Goal: Task Accomplishment & Management: Manage account settings

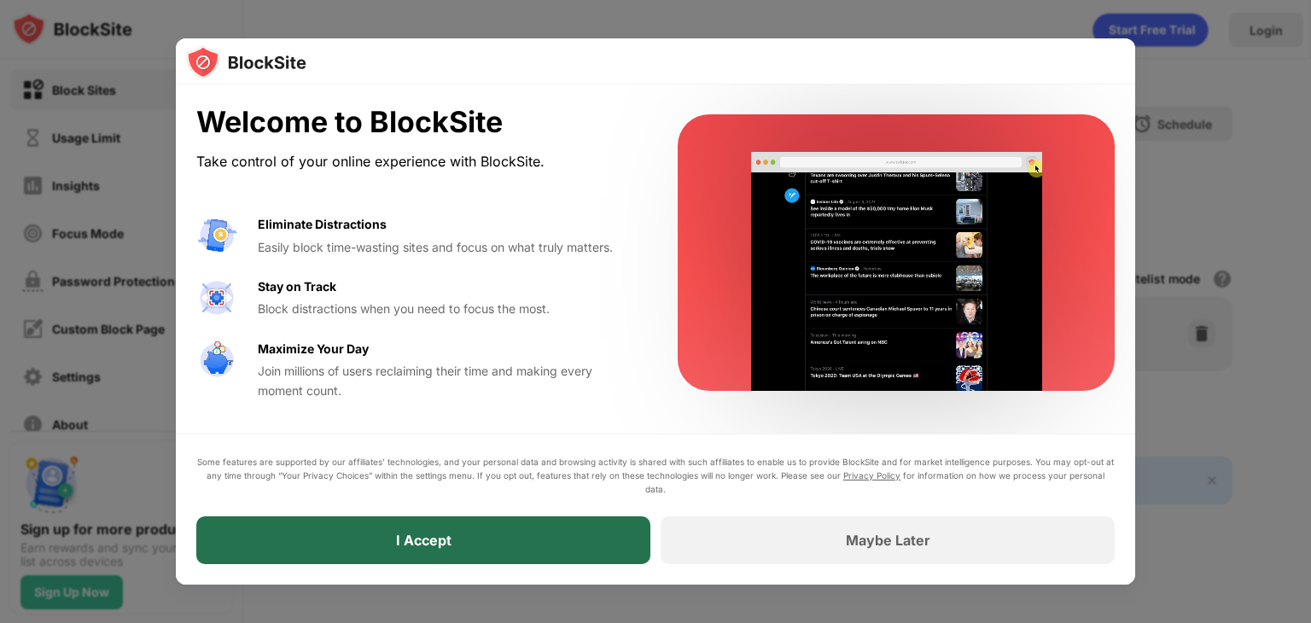
click at [512, 540] on div "I Accept" at bounding box center [423, 540] width 454 height 48
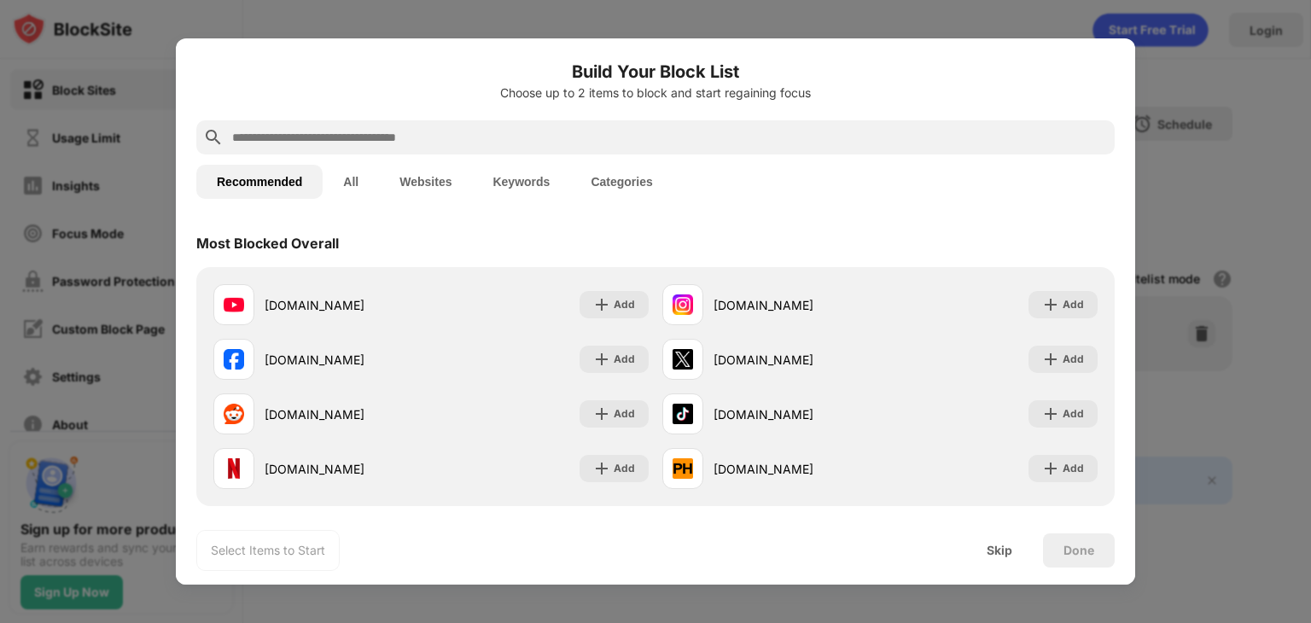
click at [530, 172] on button "Keywords" at bounding box center [521, 182] width 98 height 34
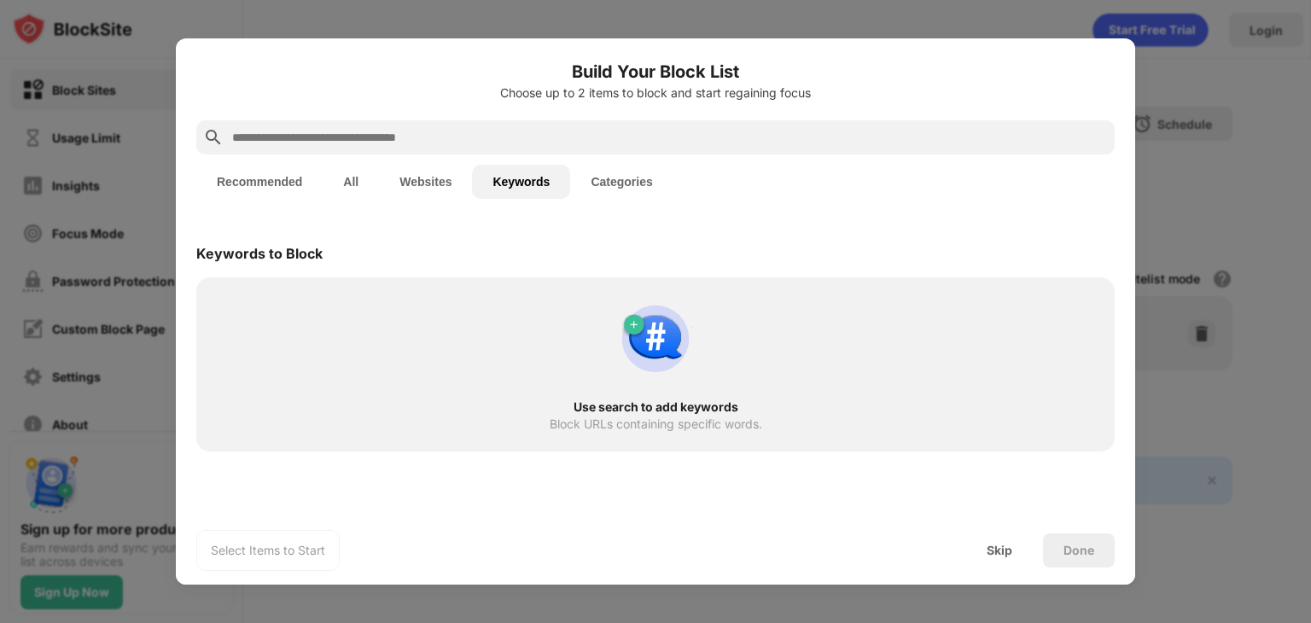
click at [593, 353] on div "Use search to add keywords Block URLs containing specific words." at bounding box center [656, 365] width 898 height 154
click at [305, 317] on div "Use search to add keywords Block URLs containing specific words." at bounding box center [656, 365] width 898 height 154
click at [613, 191] on button "Categories" at bounding box center [621, 182] width 102 height 34
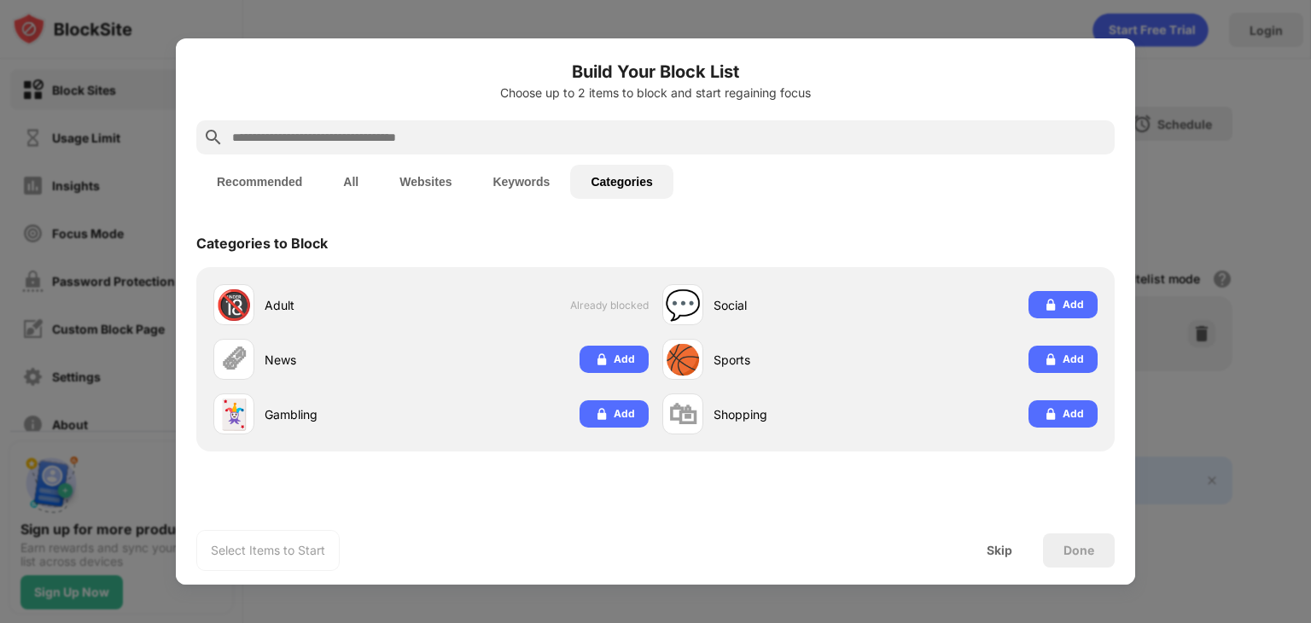
click at [522, 175] on button "Keywords" at bounding box center [521, 182] width 98 height 34
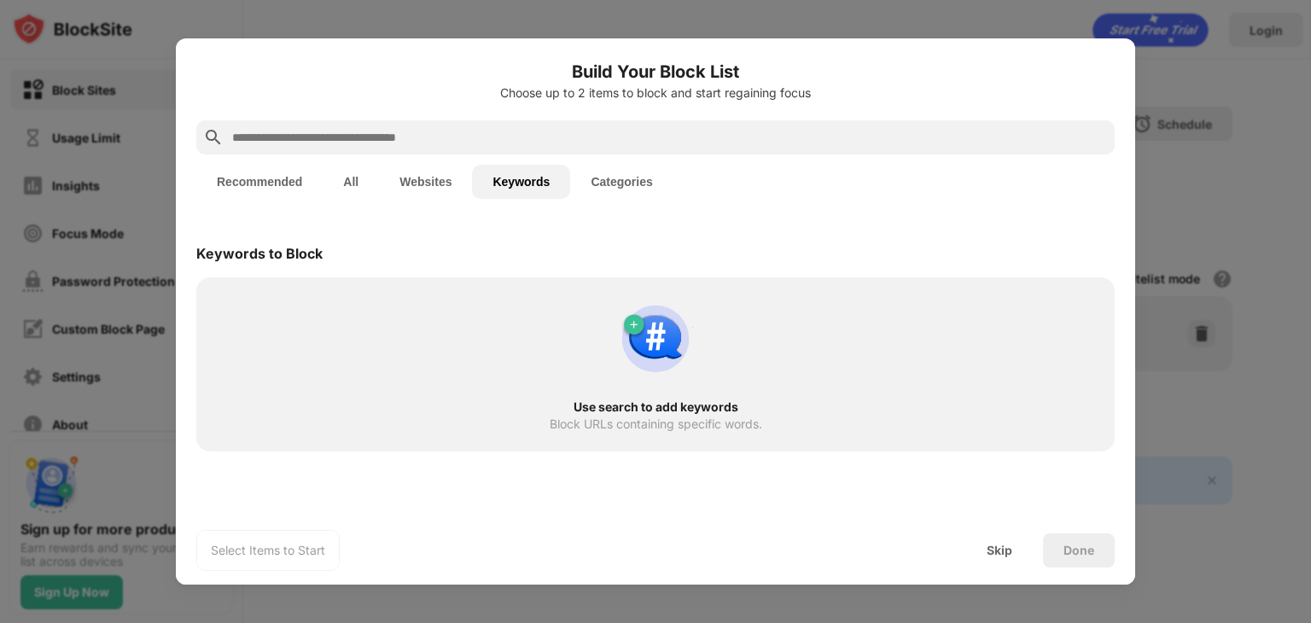
click at [590, 321] on div "Use search to add keywords Block URLs containing specific words." at bounding box center [656, 365] width 898 height 154
click at [620, 427] on div "Block URLs containing specific words." at bounding box center [656, 424] width 212 height 14
click at [402, 179] on button "Websites" at bounding box center [425, 182] width 93 height 34
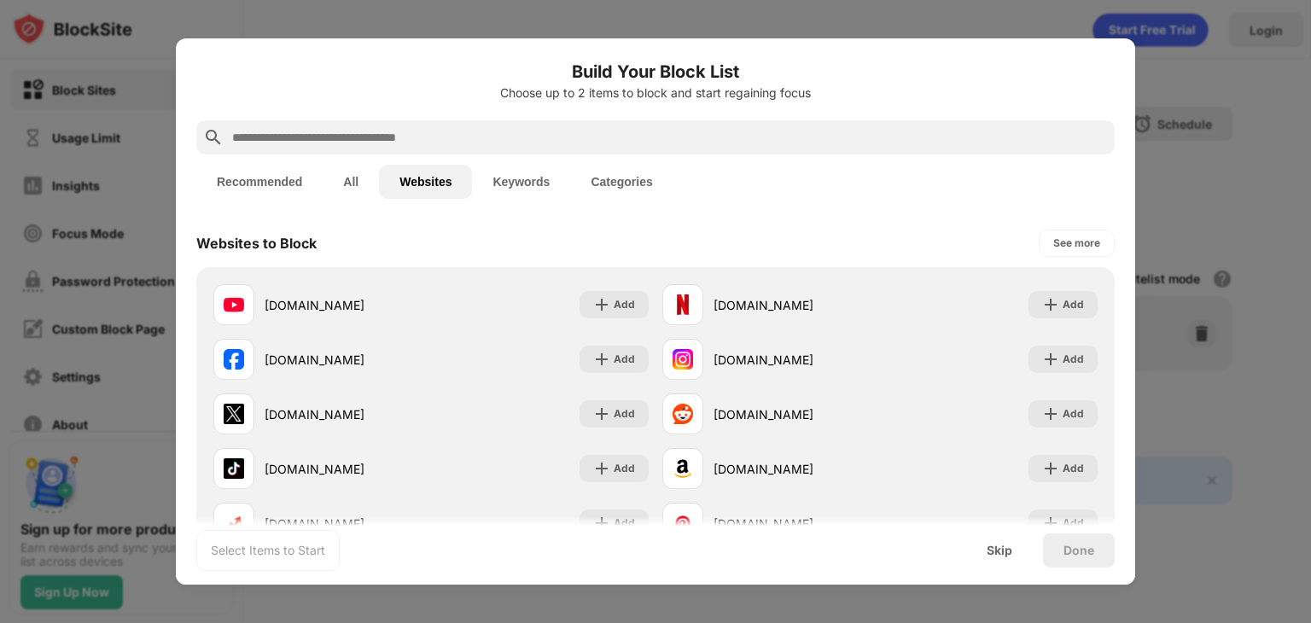
click at [362, 178] on button "All" at bounding box center [351, 182] width 56 height 34
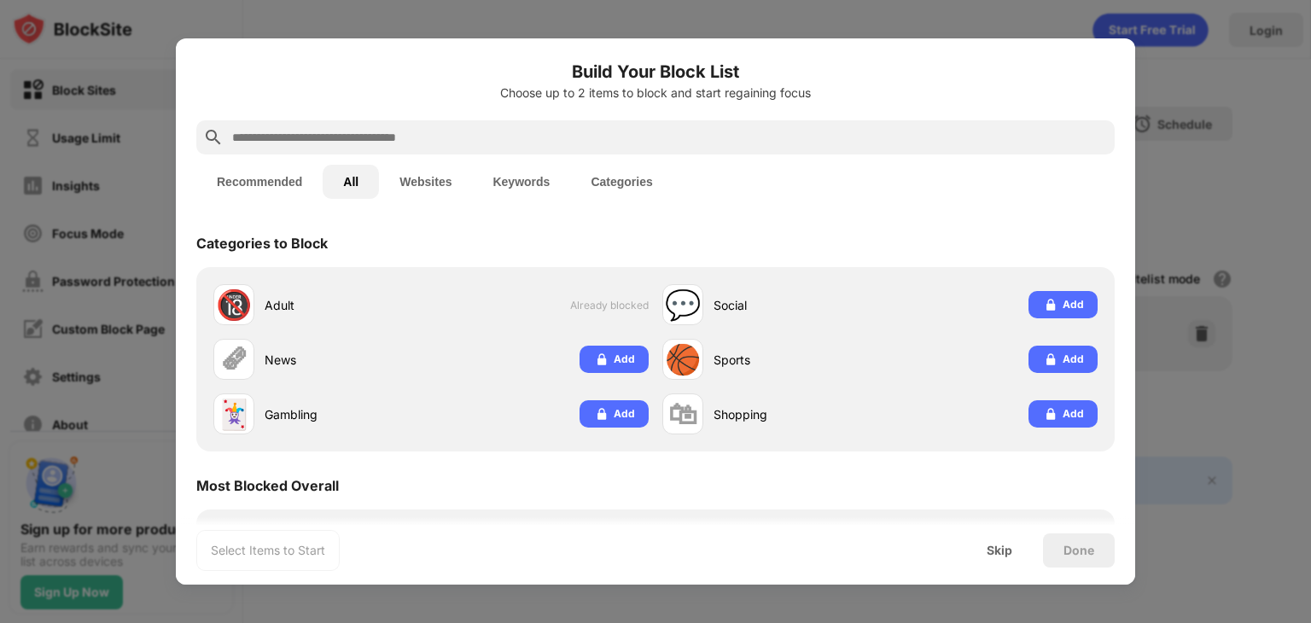
click at [280, 184] on button "Recommended" at bounding box center [259, 182] width 126 height 34
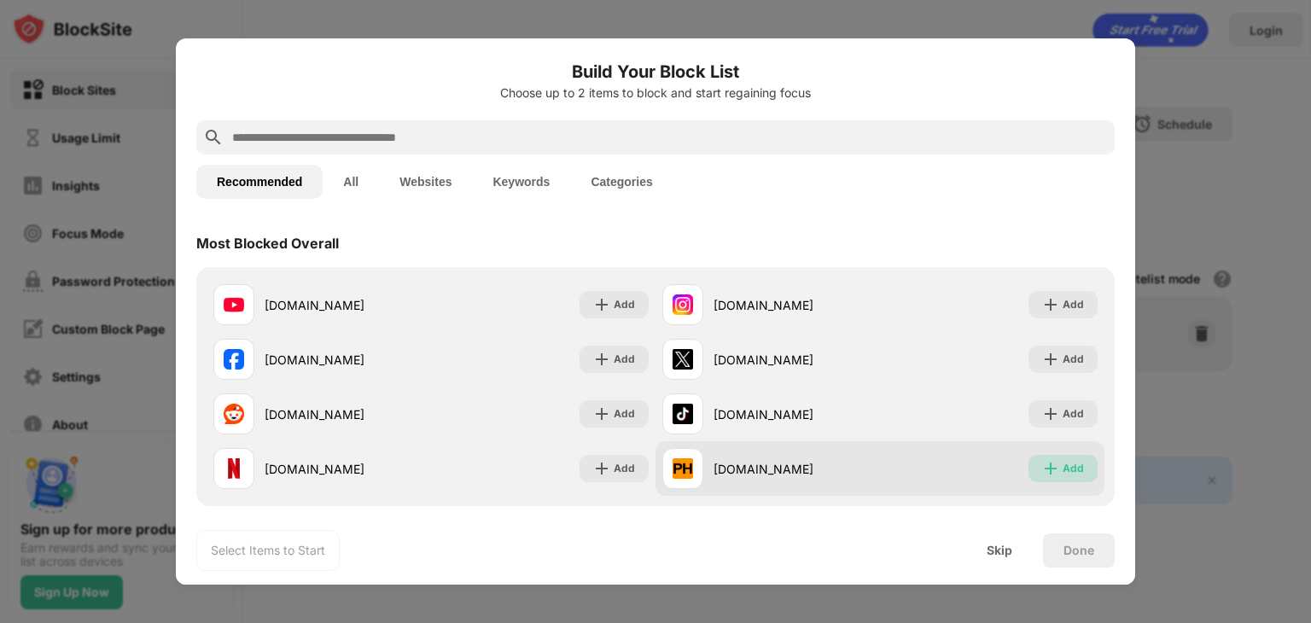
click at [1062, 474] on div "Add" at bounding box center [1072, 468] width 21 height 17
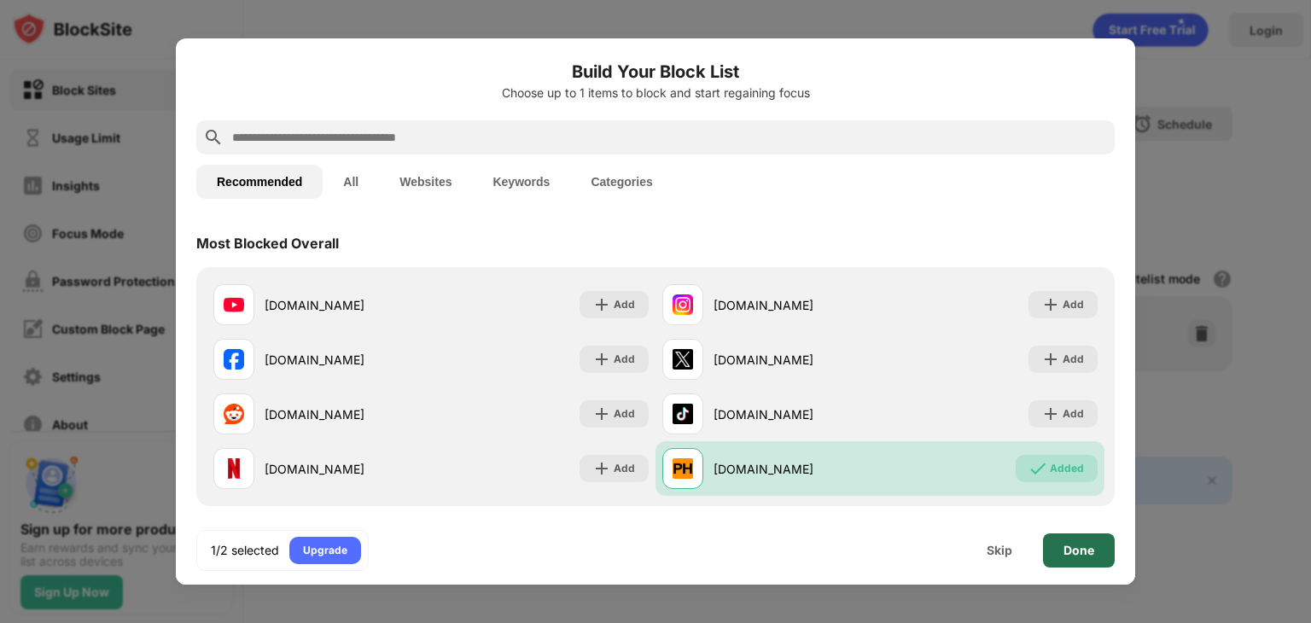
click at [1085, 534] on div "Done" at bounding box center [1079, 550] width 72 height 34
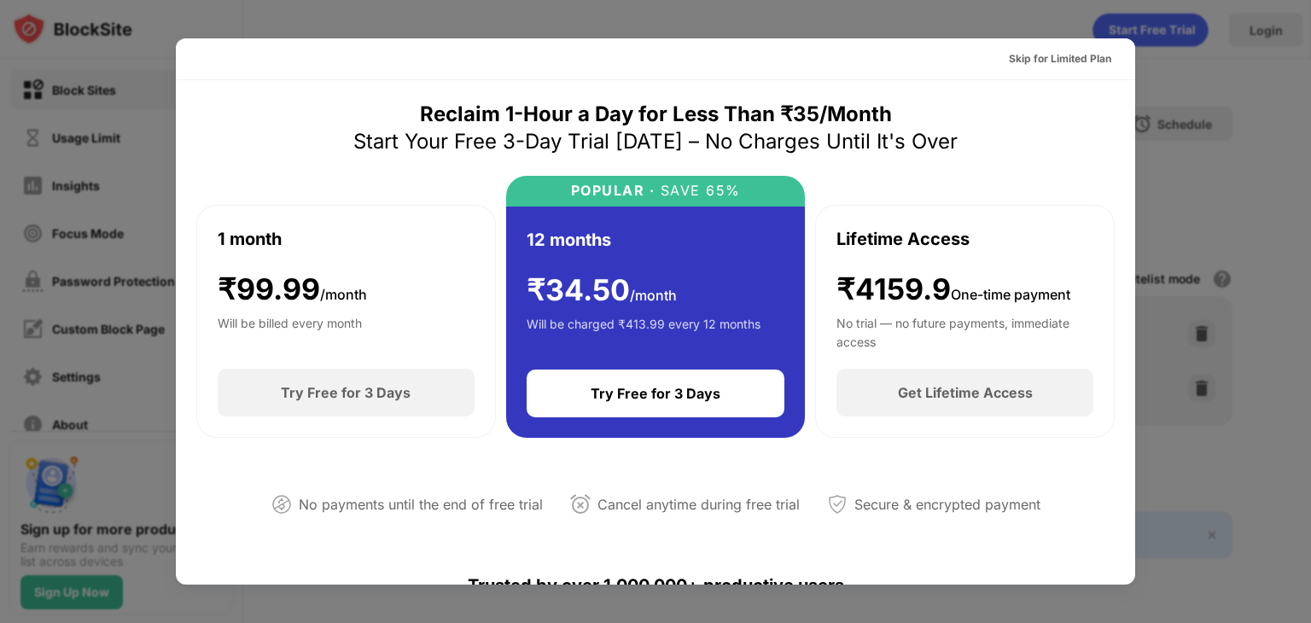
drag, startPoint x: 1213, startPoint y: 87, endPoint x: 1172, endPoint y: 102, distance: 43.7
click at [1213, 88] on div at bounding box center [655, 311] width 1311 height 623
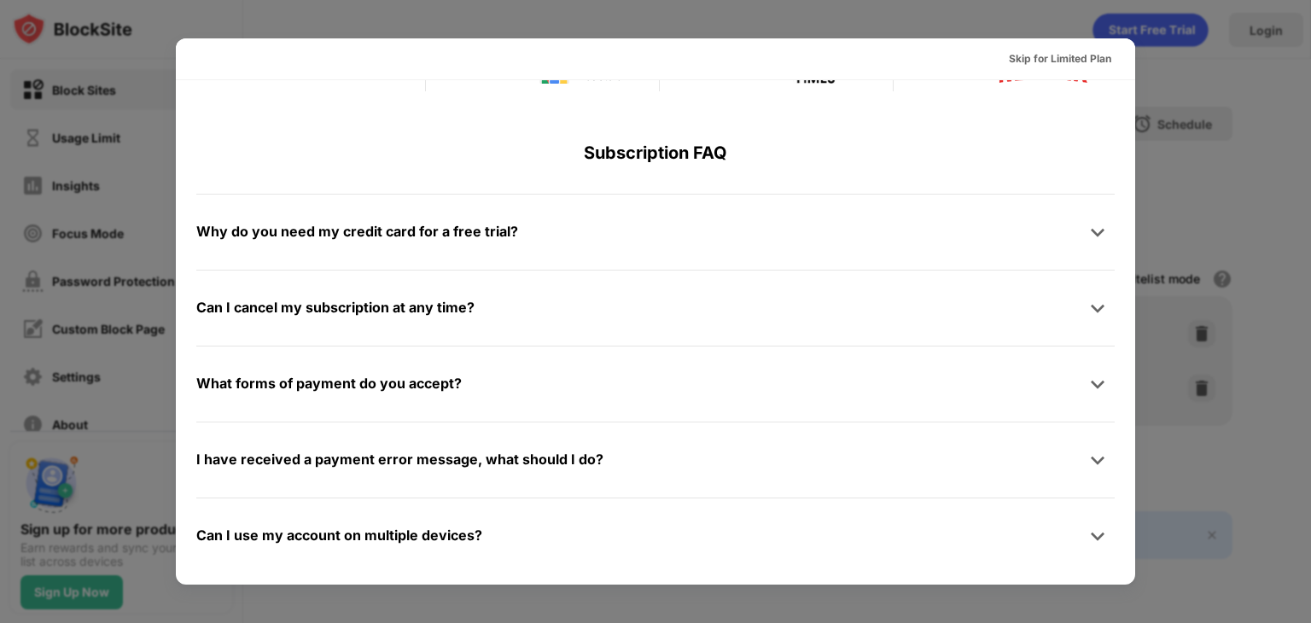
scroll to position [832, 0]
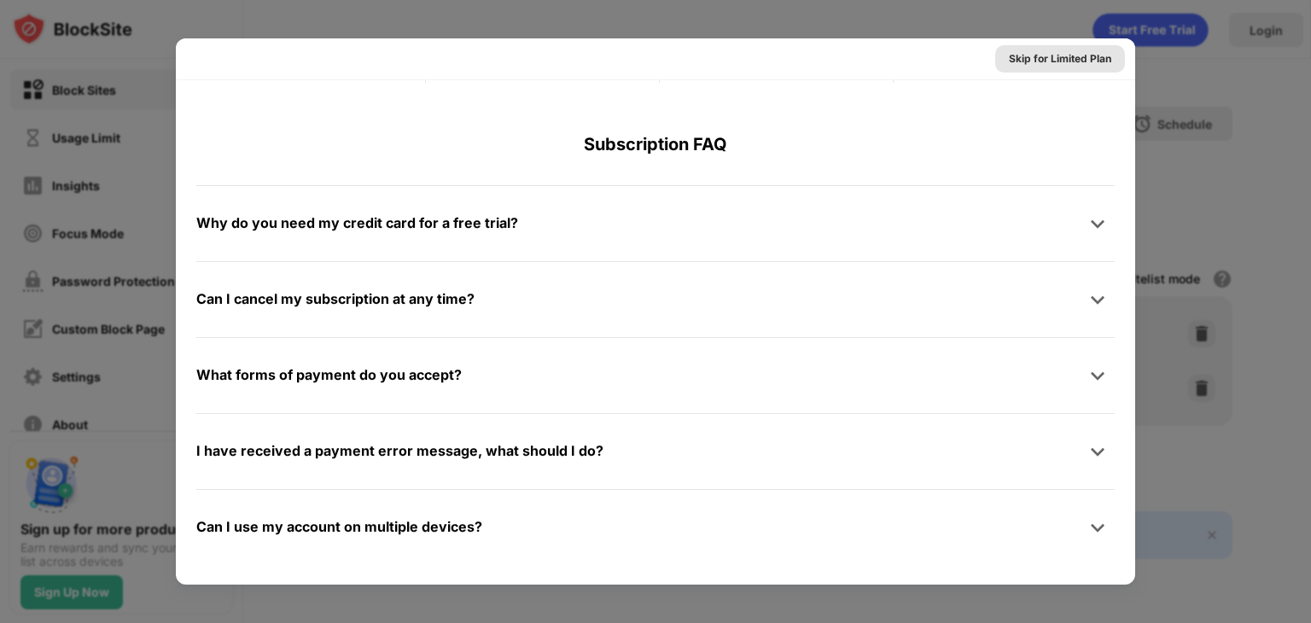
click at [1069, 67] on div "Skip for Limited Plan" at bounding box center [1060, 58] width 102 height 17
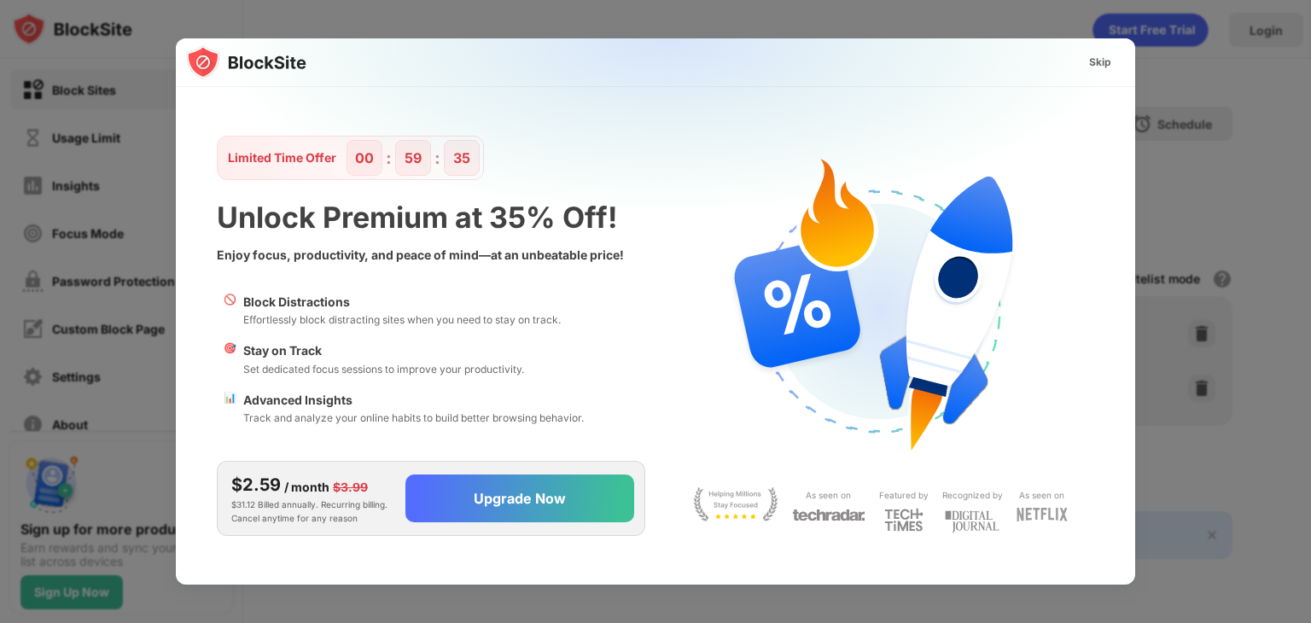
scroll to position [0, 0]
click at [1102, 62] on div "Skip" at bounding box center [1100, 62] width 22 height 17
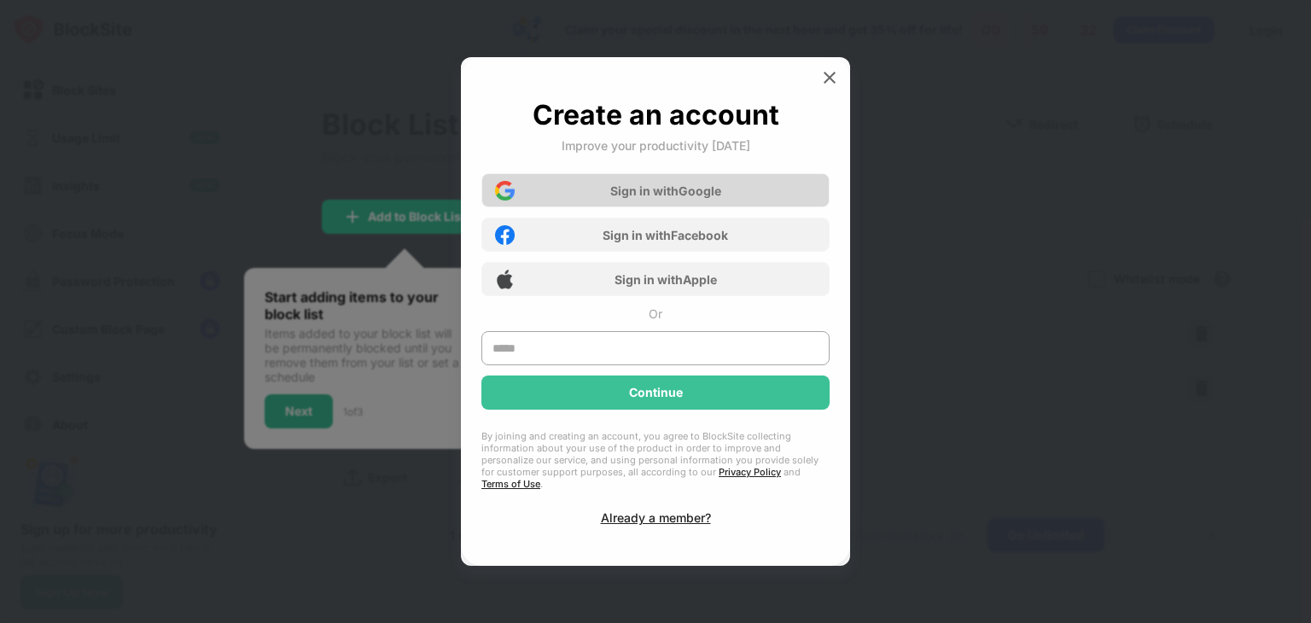
click at [705, 207] on div "Sign in with Google" at bounding box center [655, 190] width 348 height 34
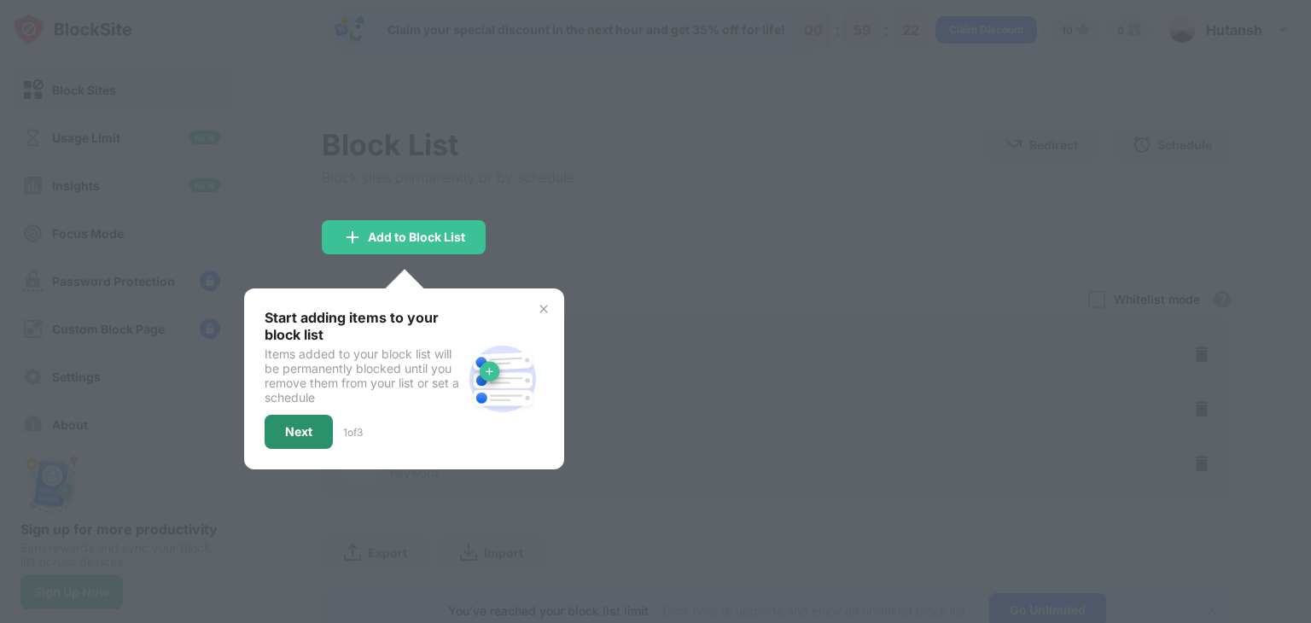
click at [293, 425] on div "Next" at bounding box center [298, 432] width 27 height 14
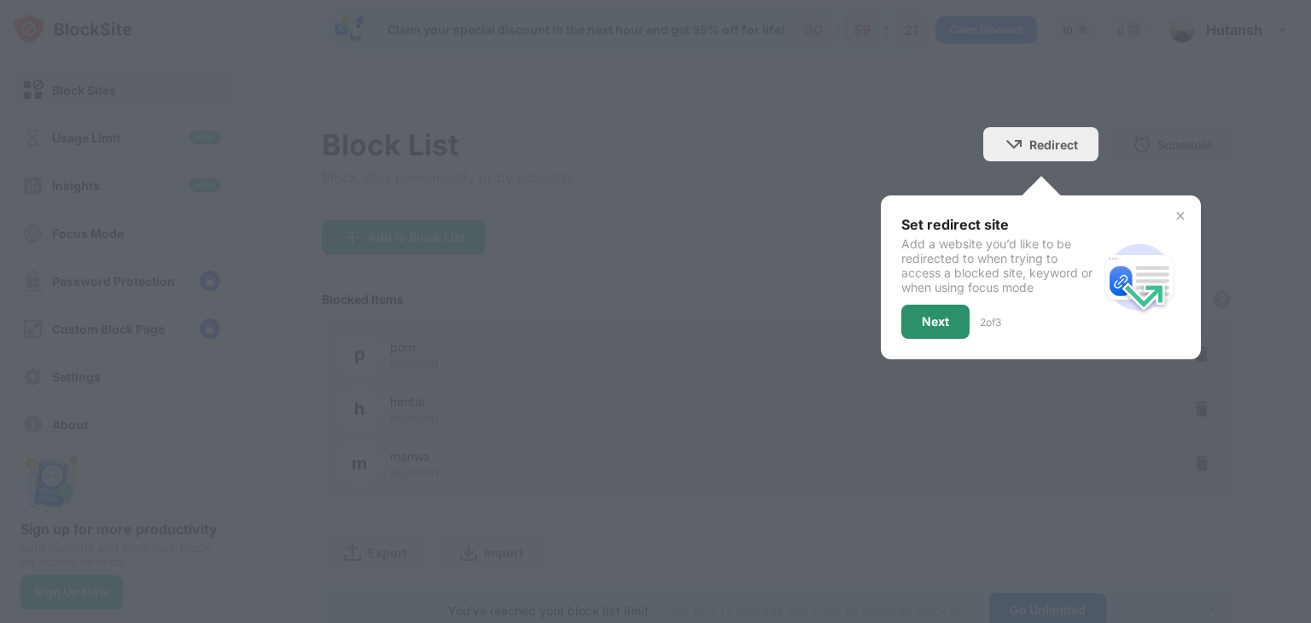
click at [922, 324] on div "Next" at bounding box center [935, 322] width 27 height 14
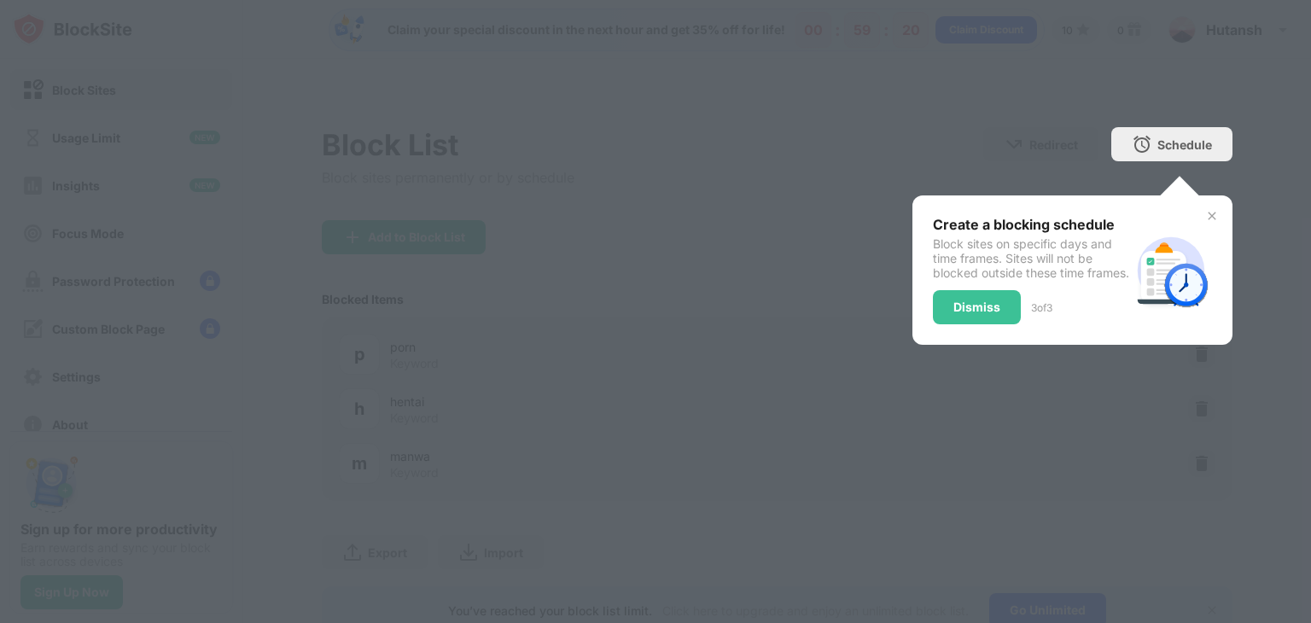
click at [953, 339] on div "Create a blocking schedule Block sites on specific days and time frames. Sites …" at bounding box center [1072, 269] width 320 height 149
click at [954, 314] on div "Dismiss" at bounding box center [976, 307] width 47 height 14
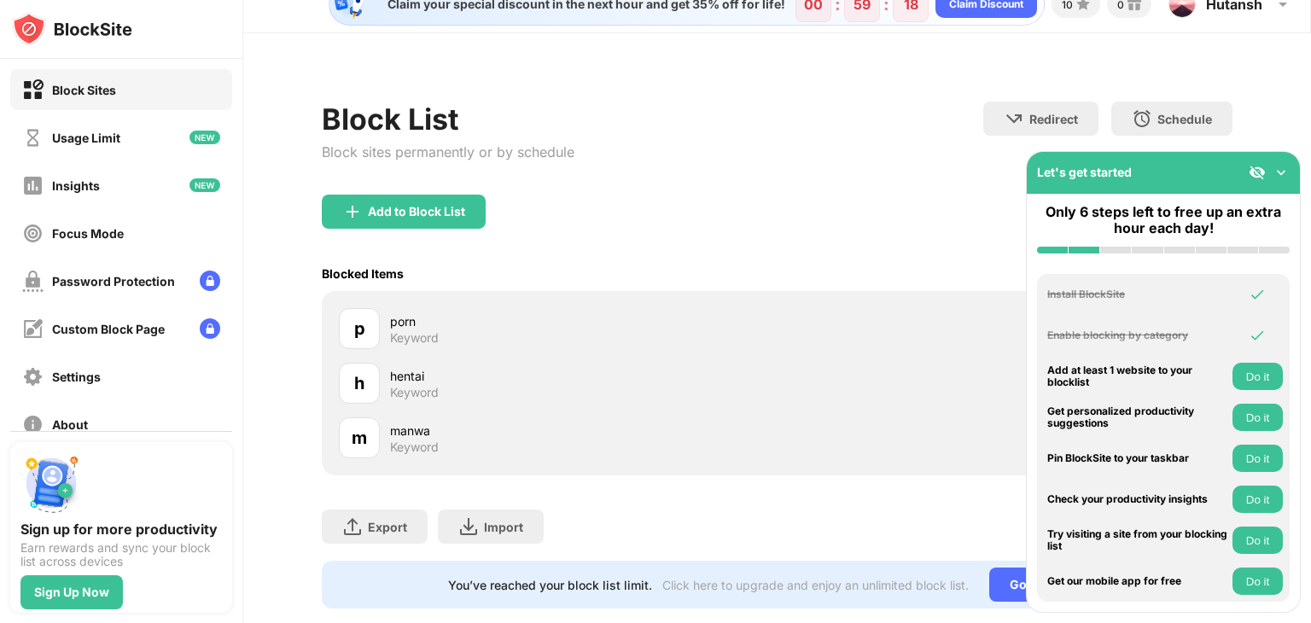
scroll to position [71, 0]
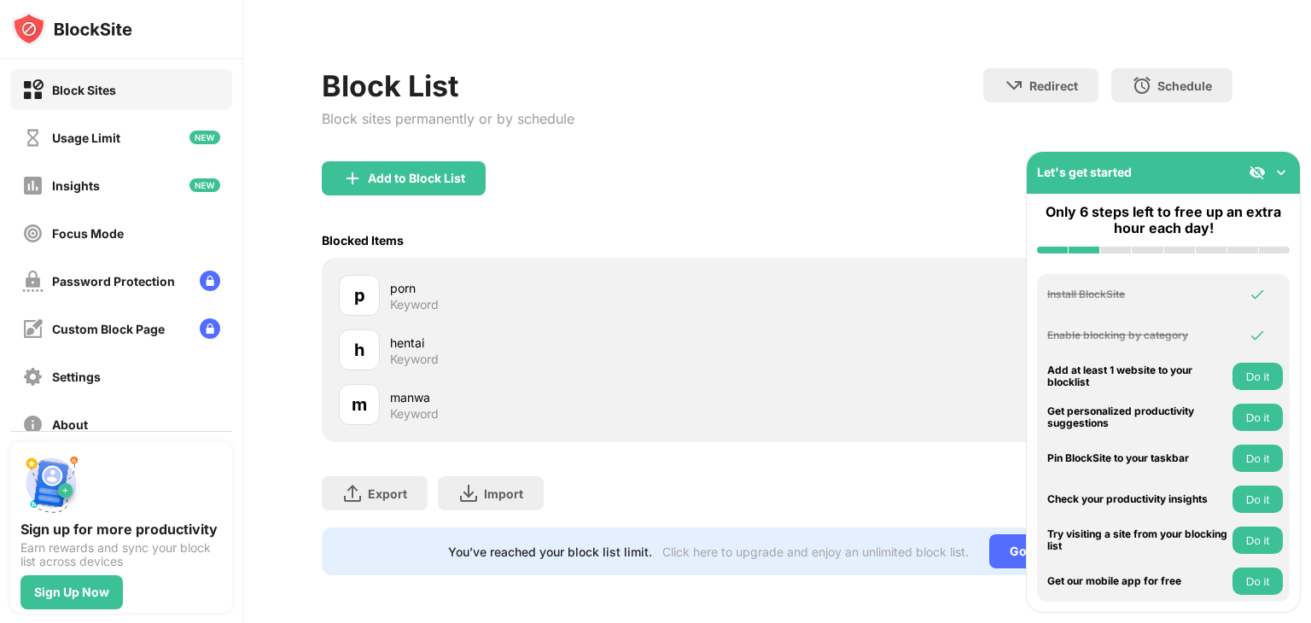
click at [689, 472] on div "Export Export Files (for websites items only) Import Import Files (for websites…" at bounding box center [777, 484] width 910 height 85
